Goal: Information Seeking & Learning: Learn about a topic

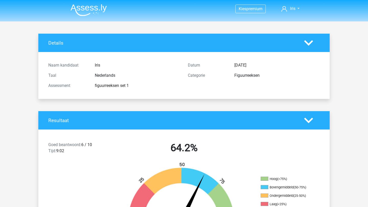
click at [91, 9] on img at bounding box center [88, 10] width 36 height 12
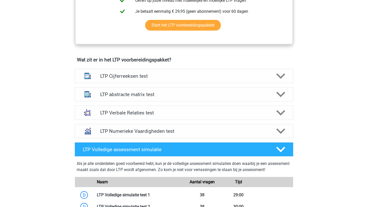
scroll to position [291, 0]
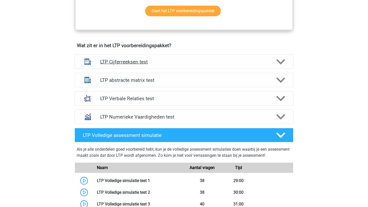
click at [120, 64] on h4 "LTP Cijferreeksen test" at bounding box center [183, 62] width 167 height 6
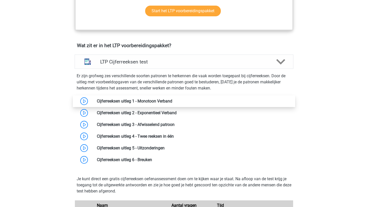
click at [172, 104] on link at bounding box center [172, 101] width 0 height 5
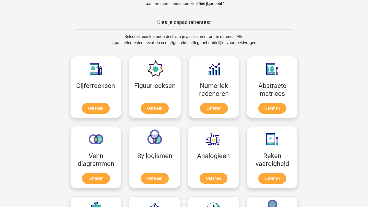
scroll to position [185, 0]
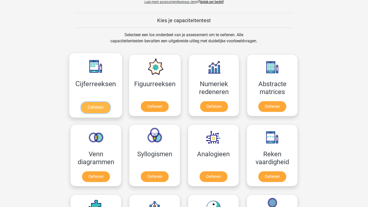
click at [99, 112] on link "Oefenen" at bounding box center [95, 107] width 29 height 11
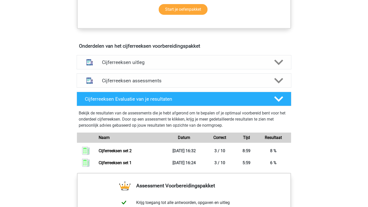
scroll to position [270, 0]
click at [122, 65] on h4 "Cijferreeksen uitleg" at bounding box center [184, 62] width 164 height 6
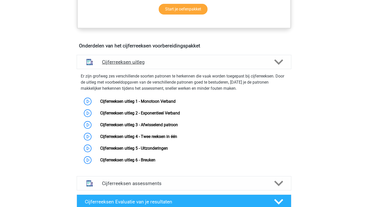
click at [122, 65] on h4 "Cijferreeksen uitleg" at bounding box center [184, 62] width 164 height 6
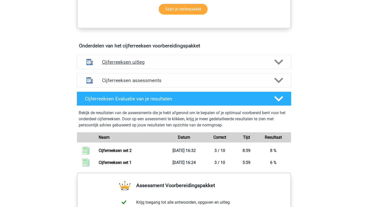
click at [164, 65] on h4 "Cijferreeksen uitleg" at bounding box center [184, 62] width 164 height 6
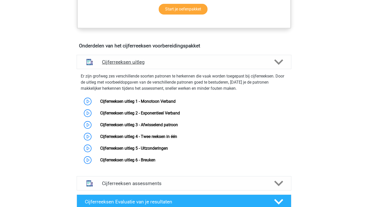
click at [164, 65] on h4 "Cijferreeksen uitleg" at bounding box center [184, 62] width 164 height 6
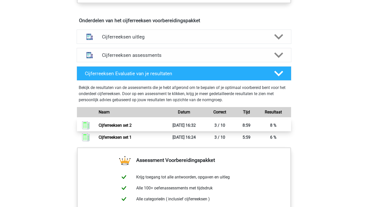
scroll to position [300, 0]
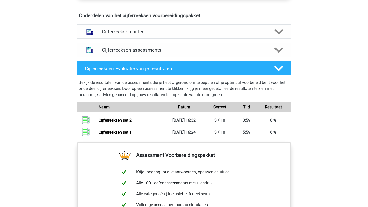
click at [276, 51] on div "Cijferreeksen assessments" at bounding box center [184, 50] width 214 height 14
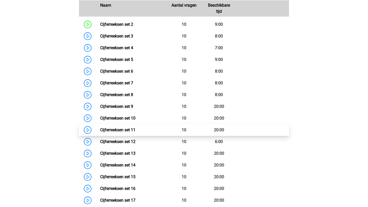
scroll to position [384, 0]
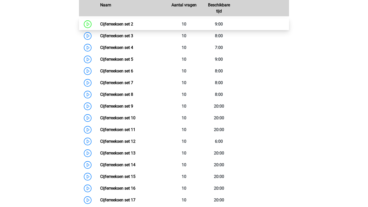
click at [133, 27] on link "Cijferreeksen set 2" at bounding box center [116, 24] width 33 height 5
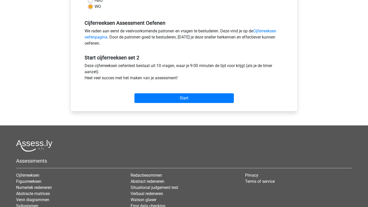
scroll to position [147, 0]
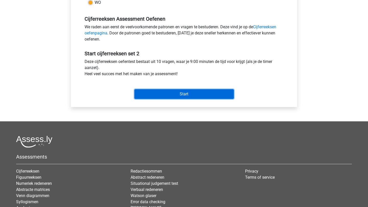
click at [161, 91] on input "Start" at bounding box center [183, 94] width 99 height 10
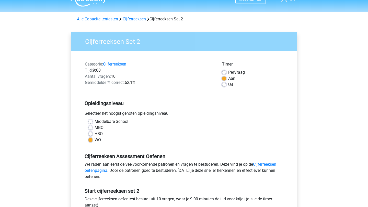
scroll to position [10, 0]
click at [131, 20] on link "Cijferreeksen" at bounding box center [134, 18] width 23 height 5
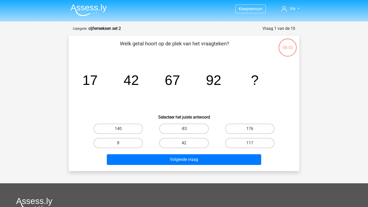
click at [181, 142] on label "42" at bounding box center [183, 143] width 49 height 10
click at [184, 143] on input "42" at bounding box center [185, 144] width 3 height 3
radio input "true"
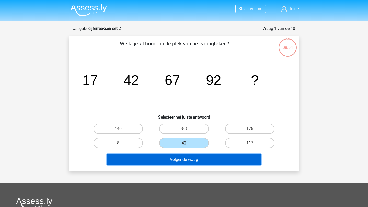
click at [180, 160] on button "Volgende vraag" at bounding box center [184, 159] width 154 height 11
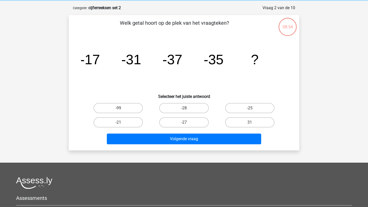
scroll to position [26, 0]
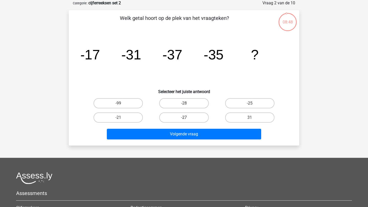
click at [180, 118] on label "-27" at bounding box center [183, 118] width 49 height 10
click at [184, 118] on input "-27" at bounding box center [185, 119] width 3 height 3
radio input "true"
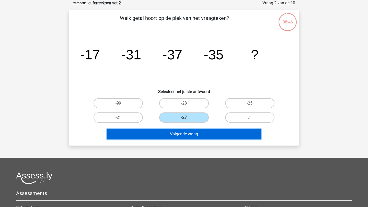
click at [180, 139] on button "Volgende vraag" at bounding box center [184, 134] width 154 height 11
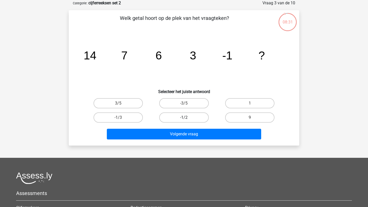
click at [190, 116] on label "-1/2" at bounding box center [183, 118] width 49 height 10
click at [187, 118] on input "-1/2" at bounding box center [185, 119] width 3 height 3
radio input "true"
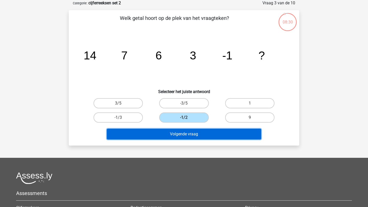
click at [189, 133] on button "Volgende vraag" at bounding box center [184, 134] width 154 height 11
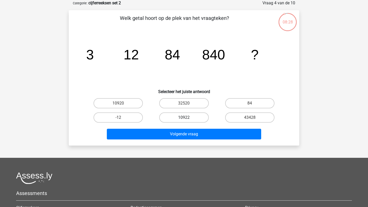
click at [187, 116] on label "10922" at bounding box center [183, 118] width 49 height 10
click at [187, 118] on input "10922" at bounding box center [185, 119] width 3 height 3
radio input "true"
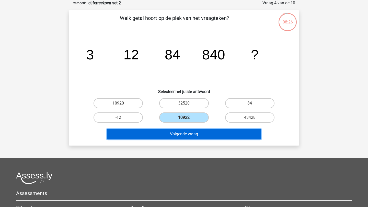
click at [186, 133] on button "Volgende vraag" at bounding box center [184, 134] width 154 height 11
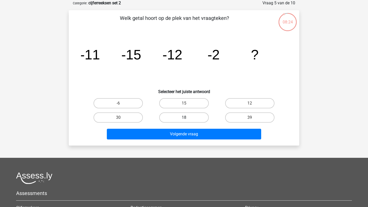
click at [183, 118] on label "18" at bounding box center [183, 118] width 49 height 10
click at [184, 118] on input "18" at bounding box center [185, 119] width 3 height 3
radio input "true"
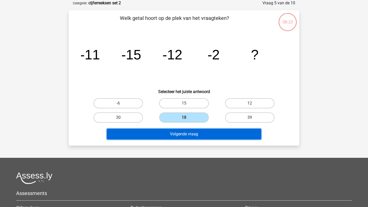
click at [184, 133] on button "Volgende vraag" at bounding box center [184, 134] width 154 height 11
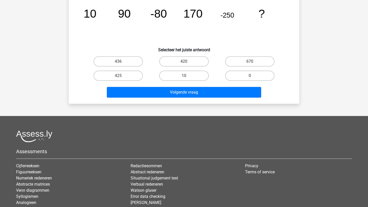
scroll to position [0, 0]
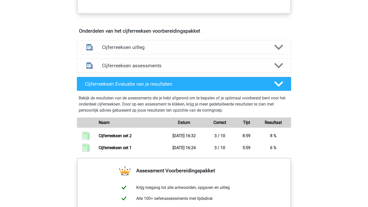
scroll to position [286, 0]
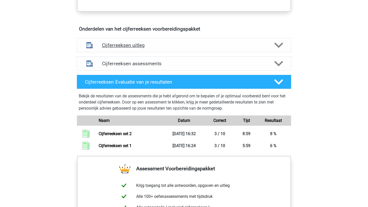
click at [133, 48] on h4 "Cijferreeksen uitleg" at bounding box center [184, 45] width 164 height 6
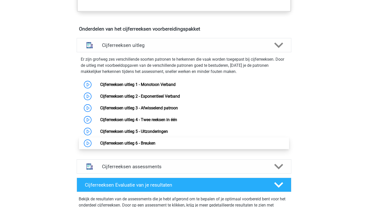
click at [147, 146] on link "Cijferreeksen uitleg 6 - Breuken" at bounding box center [127, 143] width 55 height 5
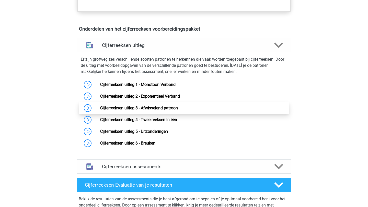
click at [164, 111] on link "Cijferreeksen uitleg 3 - Afwisselend patroon" at bounding box center [139, 108] width 78 height 5
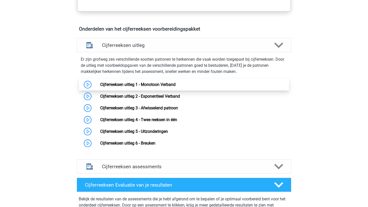
click at [149, 87] on link "Cijferreeksen uitleg 1 - Monotoon Verband" at bounding box center [137, 84] width 75 height 5
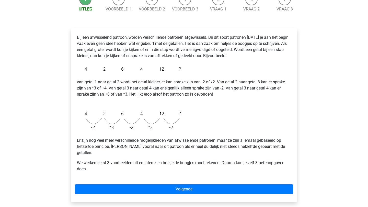
scroll to position [69, 0]
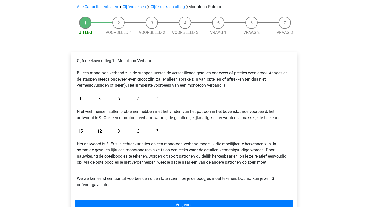
scroll to position [38, 0]
